Goal: Navigation & Orientation: Find specific page/section

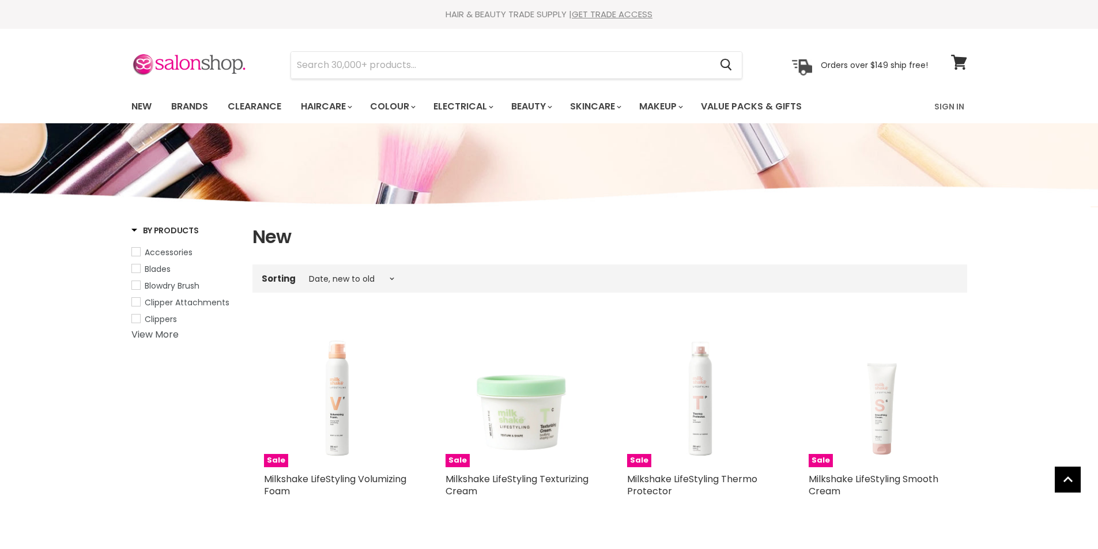
select select "created-descending"
click at [236, 105] on link "Clearance" at bounding box center [254, 106] width 71 height 24
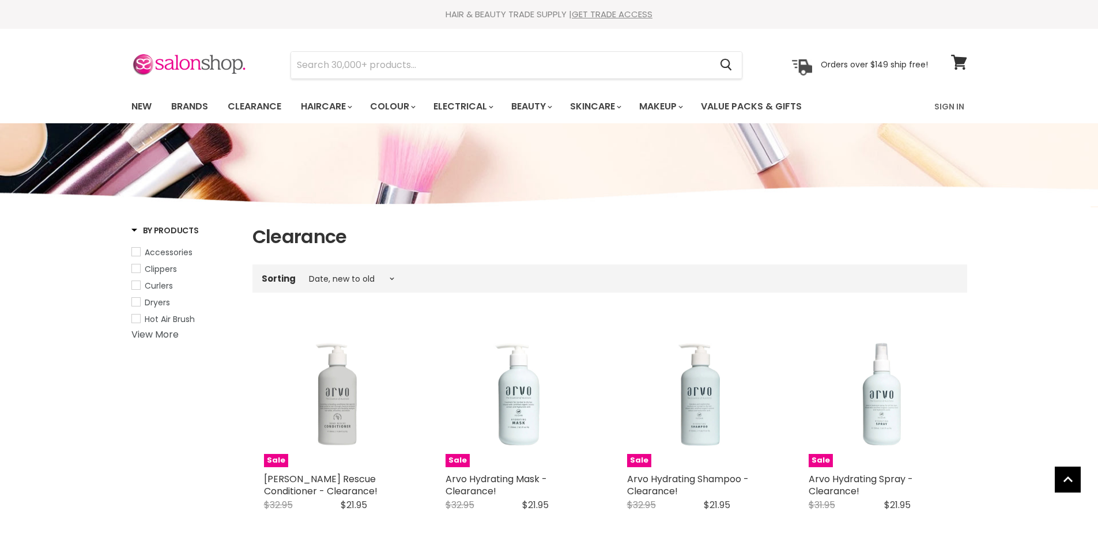
select select "created-descending"
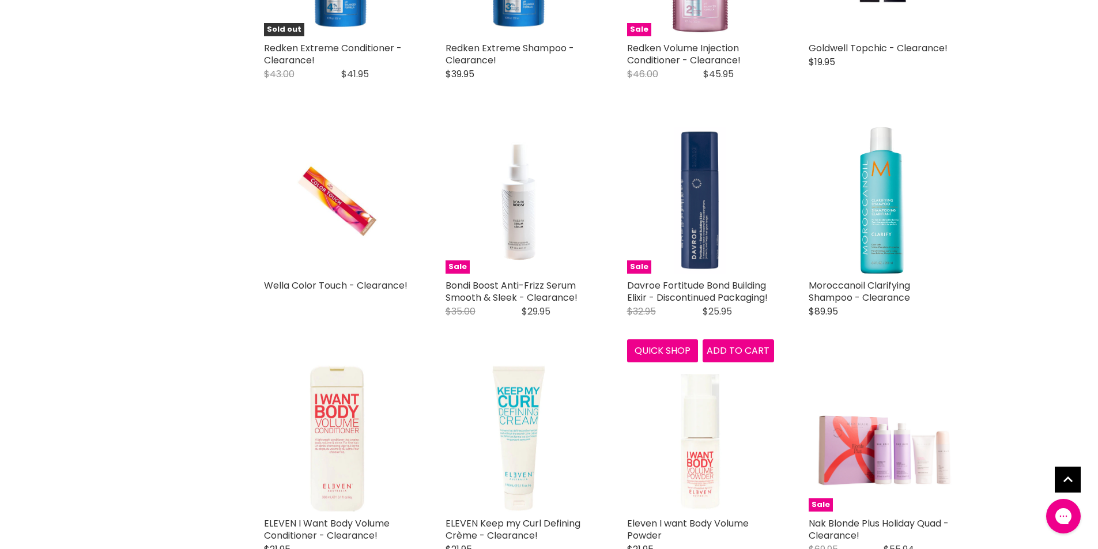
scroll to position [1498, 0]
